Goal: Information Seeking & Learning: Learn about a topic

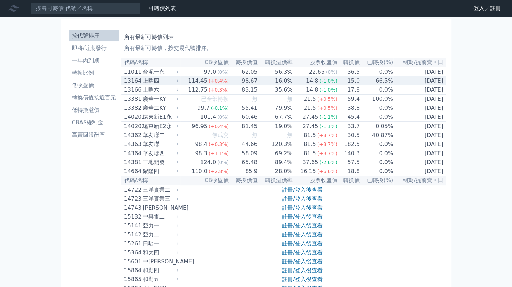
click at [130, 83] on div "13164" at bounding box center [132, 81] width 17 height 8
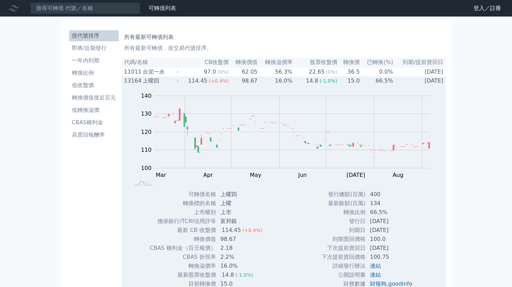
scroll to position [63, 0]
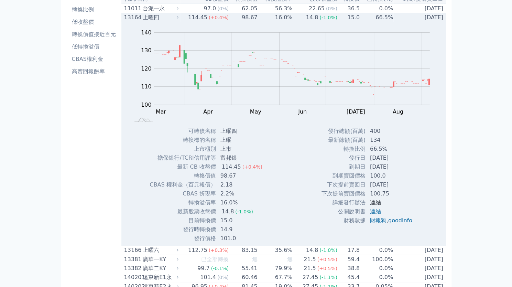
click at [377, 206] on link "連結" at bounding box center [375, 202] width 11 height 7
click at [374, 205] on link "連結" at bounding box center [375, 202] width 11 height 7
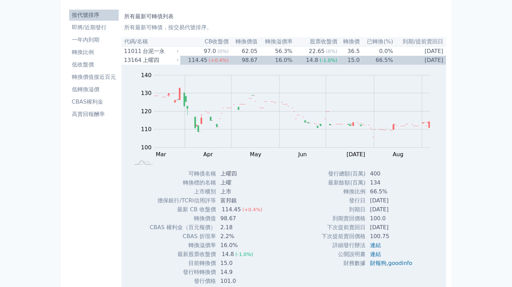
scroll to position [0, 0]
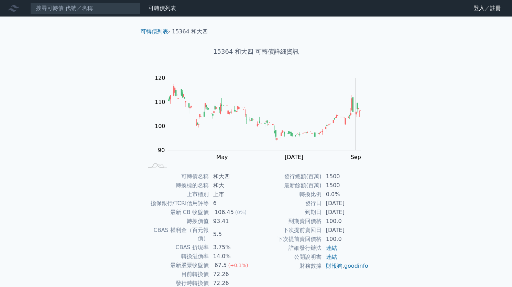
scroll to position [32, 0]
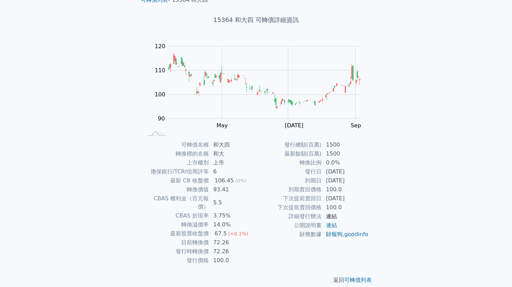
click at [330, 215] on link "連結" at bounding box center [331, 216] width 11 height 7
